Goal: Information Seeking & Learning: Check status

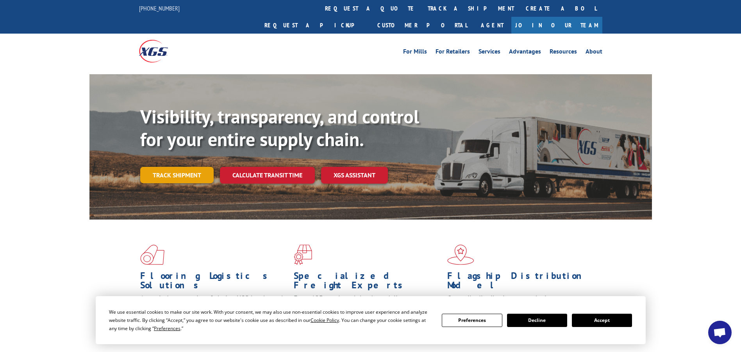
click at [198, 167] on link "Track shipment" at bounding box center [176, 175] width 73 height 16
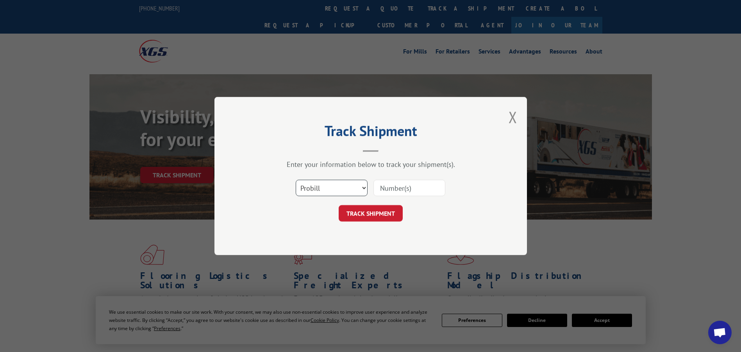
click at [366, 190] on select "Select category... Probill BOL PO" at bounding box center [332, 188] width 72 height 16
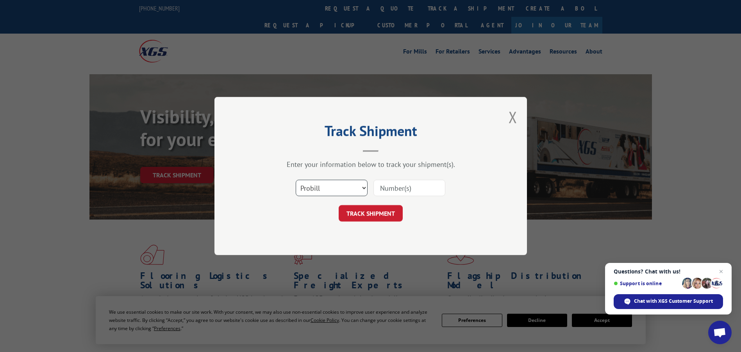
select select "bol"
click at [296, 180] on select "Select category... Probill BOL PO" at bounding box center [332, 188] width 72 height 16
paste input "6025425"
type input "6025425"
click at [377, 215] on button "TRACK SHIPMENT" at bounding box center [371, 213] width 64 height 16
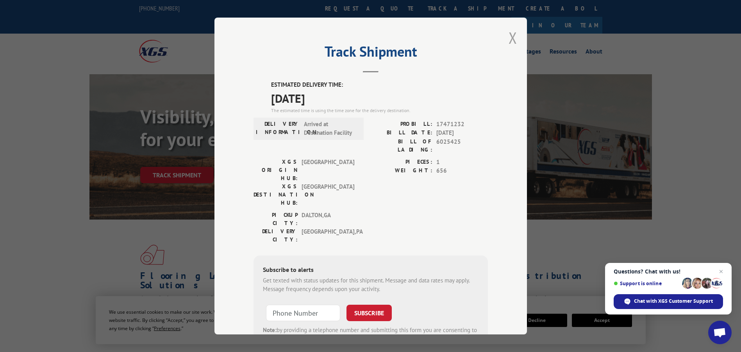
click at [512, 40] on button "Close modal" at bounding box center [513, 37] width 9 height 21
